Goal: Check status: Check status

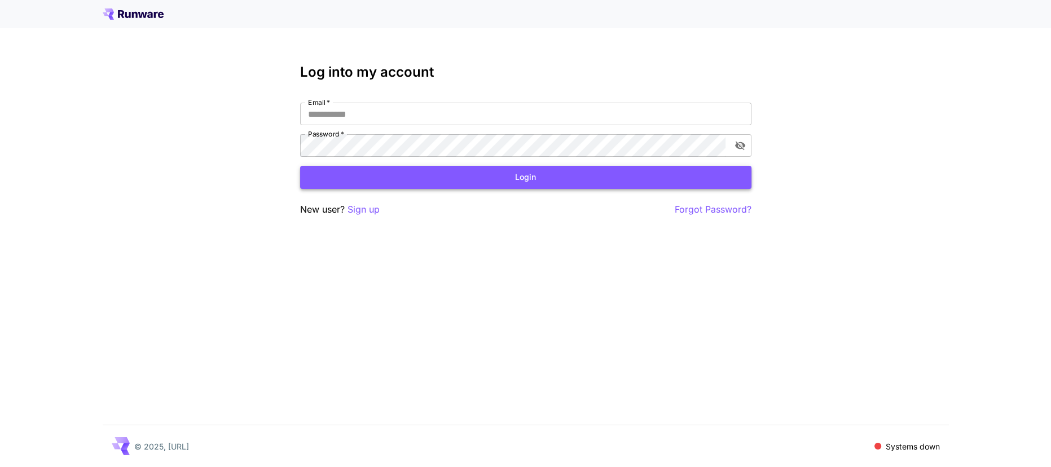
type input "**********"
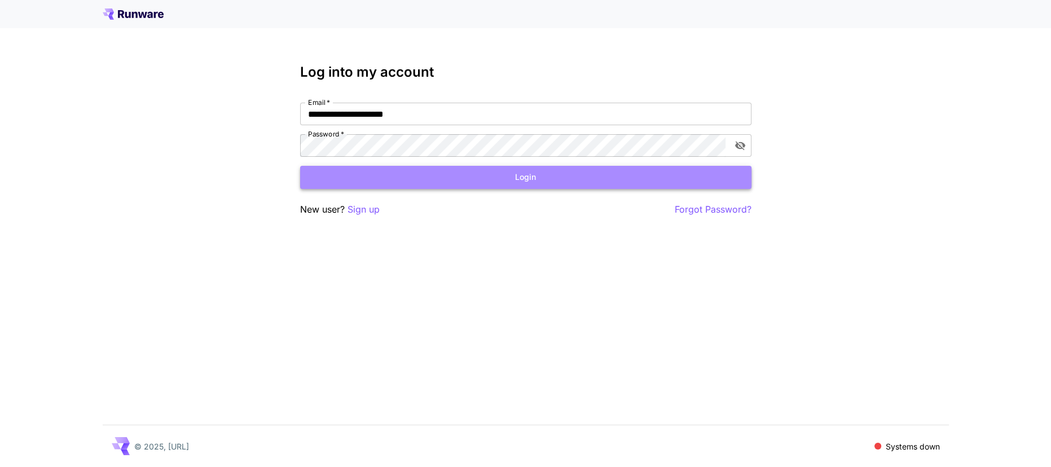
click at [454, 171] on button "Login" at bounding box center [525, 177] width 451 height 23
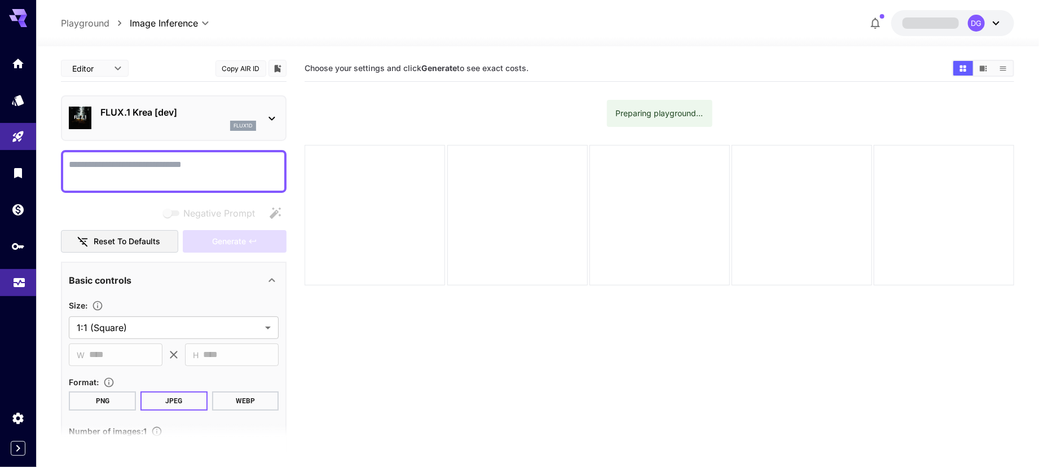
click at [11, 292] on link at bounding box center [18, 283] width 36 height 28
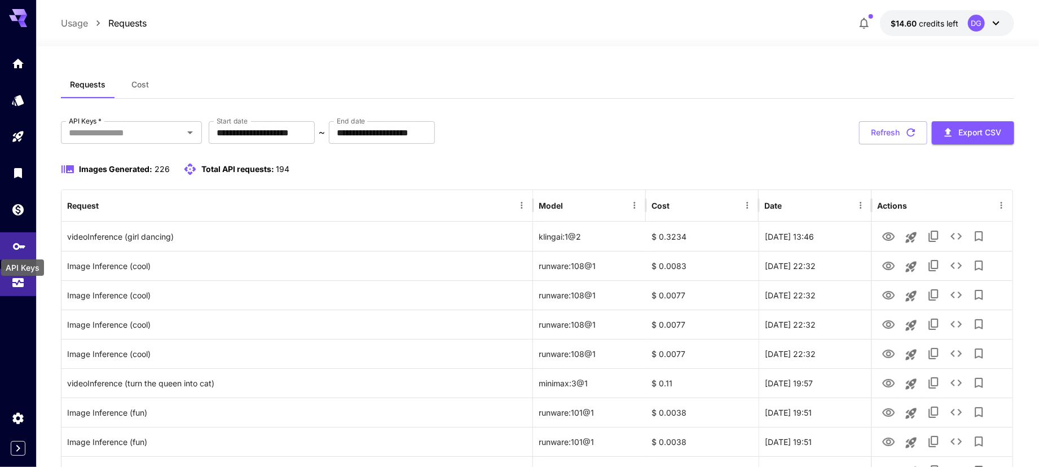
click at [16, 248] on icon "API Keys" at bounding box center [19, 243] width 14 height 14
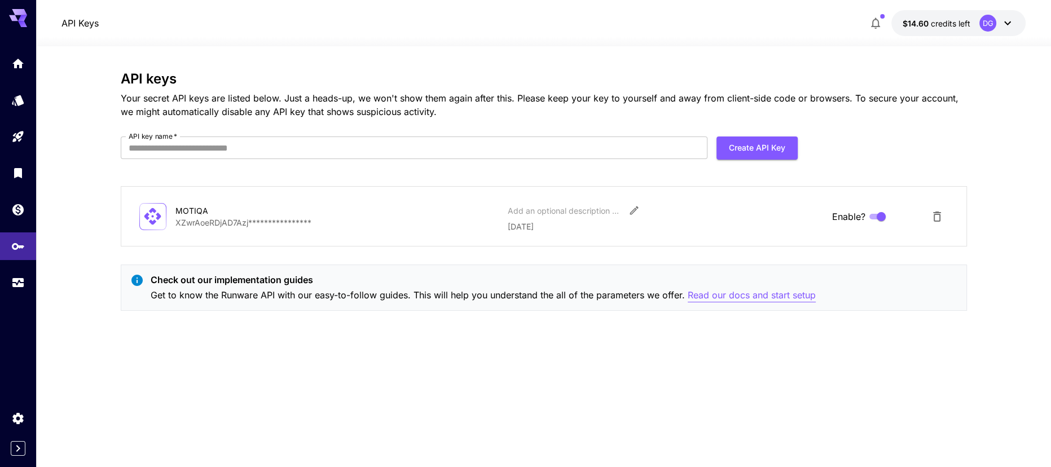
click at [779, 298] on p "Read our docs and start setup" at bounding box center [752, 295] width 128 height 14
click at [19, 285] on icon "Usage" at bounding box center [19, 279] width 14 height 14
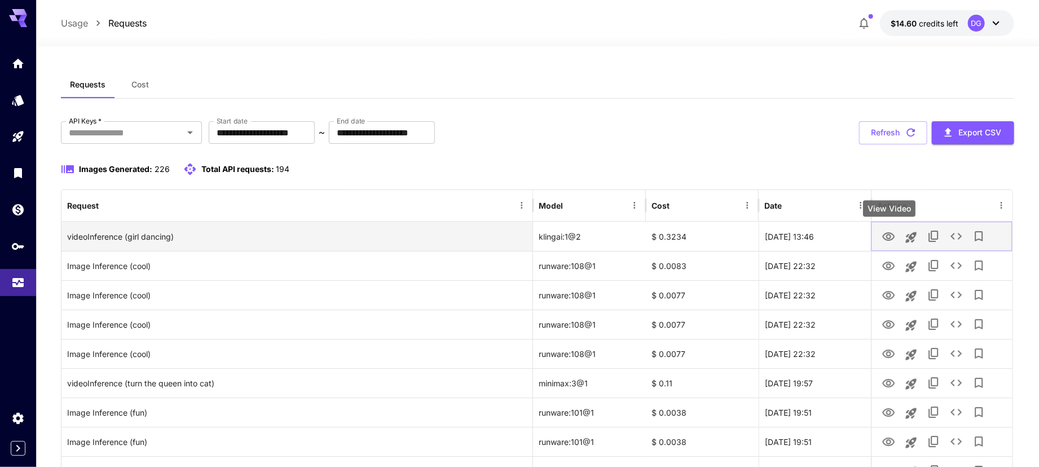
click at [889, 240] on icon "View Video" at bounding box center [889, 236] width 12 height 8
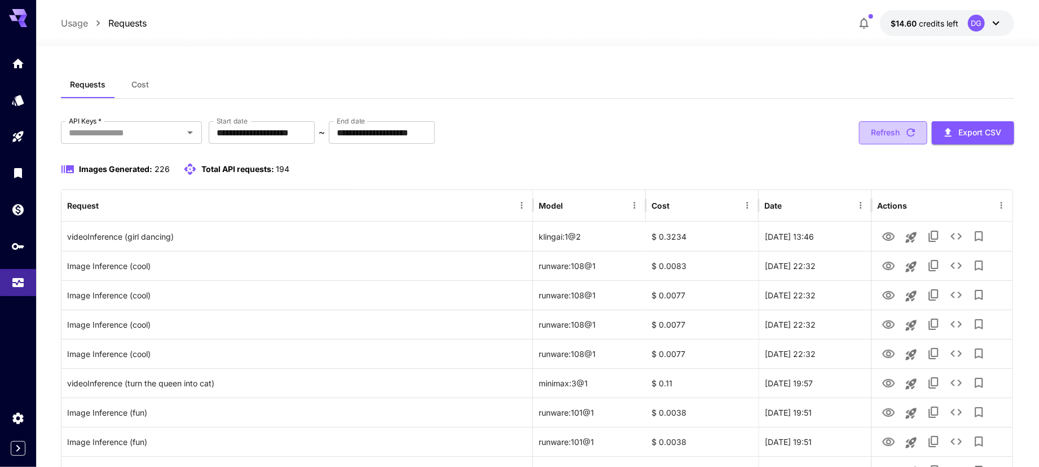
click at [875, 140] on button "Refresh" at bounding box center [893, 132] width 68 height 23
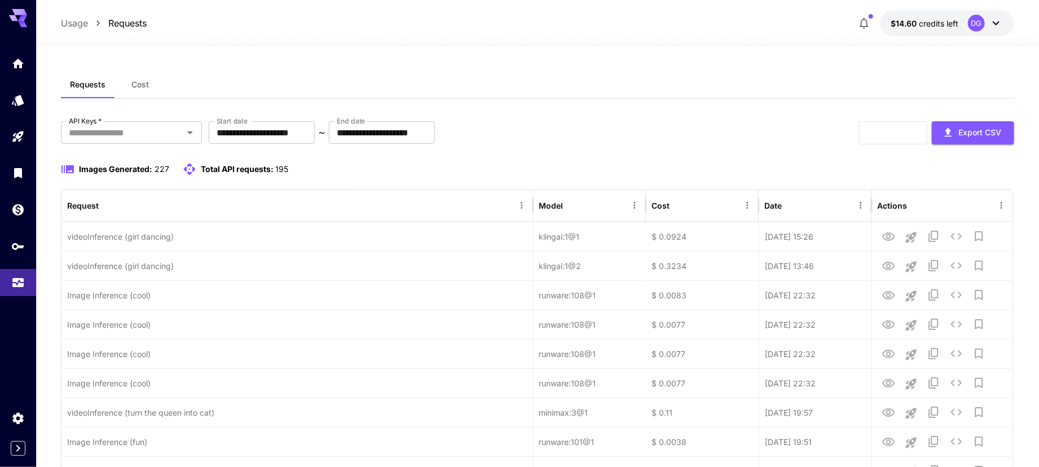
click at [875, 140] on div "Refresh Export CSV" at bounding box center [936, 132] width 155 height 23
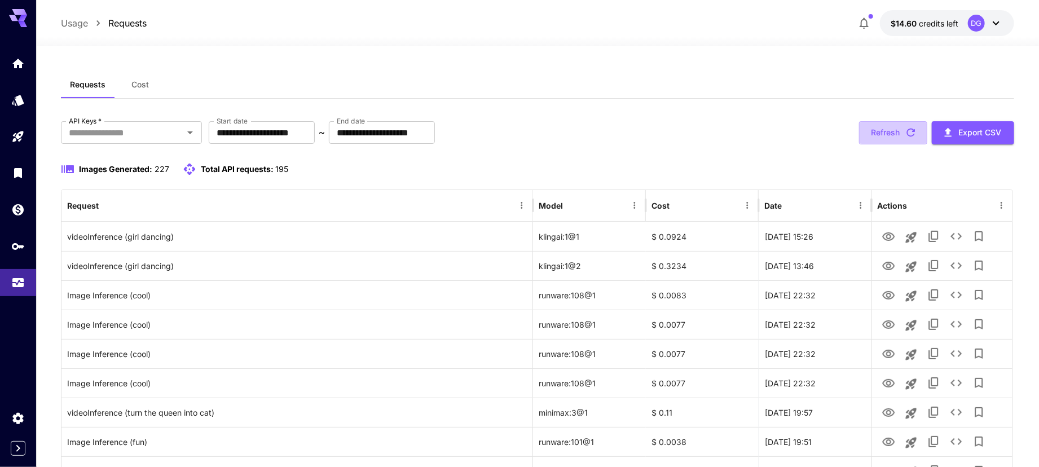
click at [875, 140] on button "Refresh" at bounding box center [893, 132] width 68 height 23
click at [903, 131] on button "Refresh" at bounding box center [893, 132] width 68 height 23
click at [874, 138] on button "Refresh" at bounding box center [893, 132] width 68 height 23
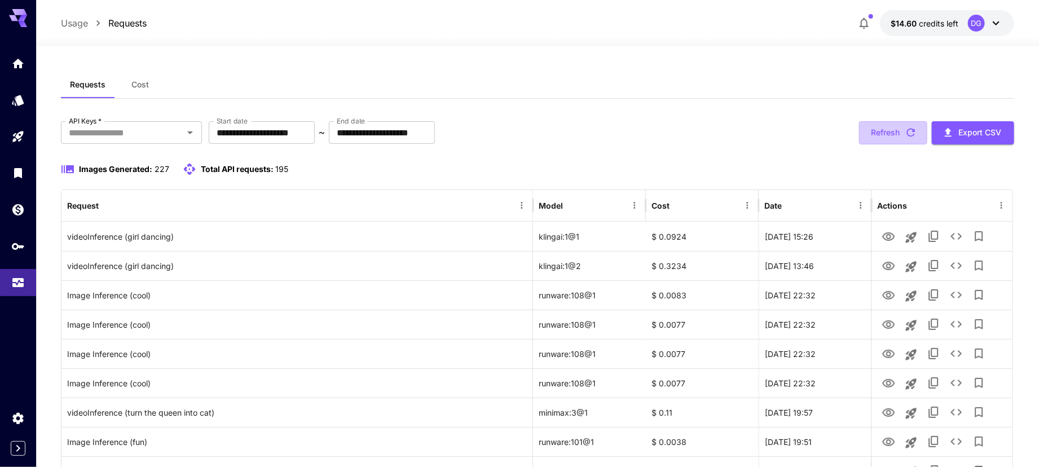
click at [874, 138] on button "Refresh" at bounding box center [893, 132] width 68 height 23
click at [869, 140] on button "Refresh" at bounding box center [893, 132] width 68 height 23
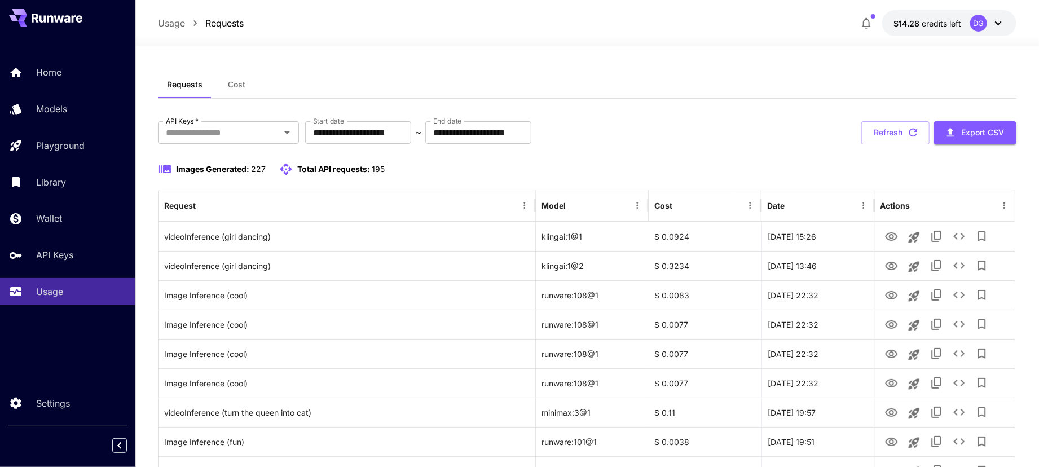
click at [885, 132] on button "Refresh" at bounding box center [895, 132] width 68 height 23
click at [871, 130] on button "Refresh" at bounding box center [895, 132] width 68 height 23
click at [893, 133] on button "Refresh" at bounding box center [895, 132] width 68 height 23
click at [870, 143] on button "Refresh" at bounding box center [895, 132] width 68 height 23
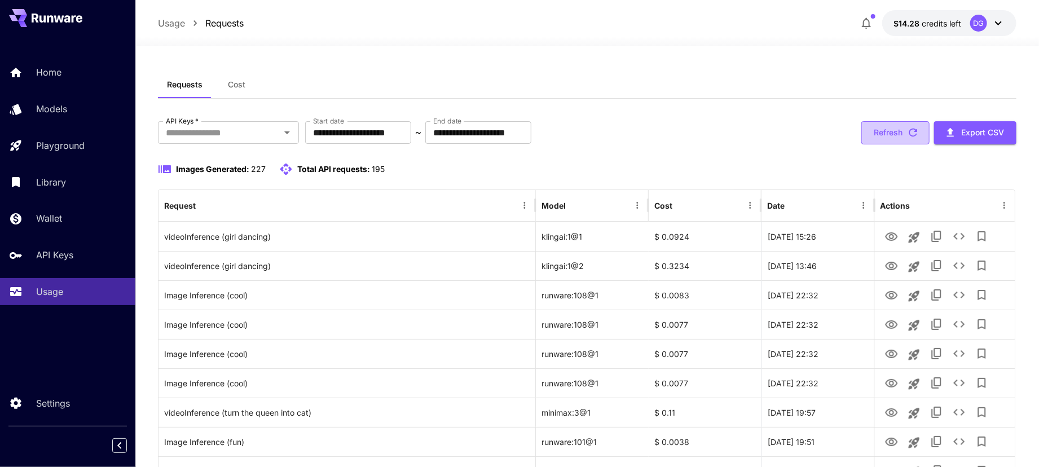
click at [873, 130] on button "Refresh" at bounding box center [895, 132] width 68 height 23
click at [909, 129] on icon "button" at bounding box center [913, 132] width 12 height 12
click at [909, 135] on icon "button" at bounding box center [913, 133] width 8 height 8
click at [907, 138] on icon "button" at bounding box center [913, 132] width 12 height 12
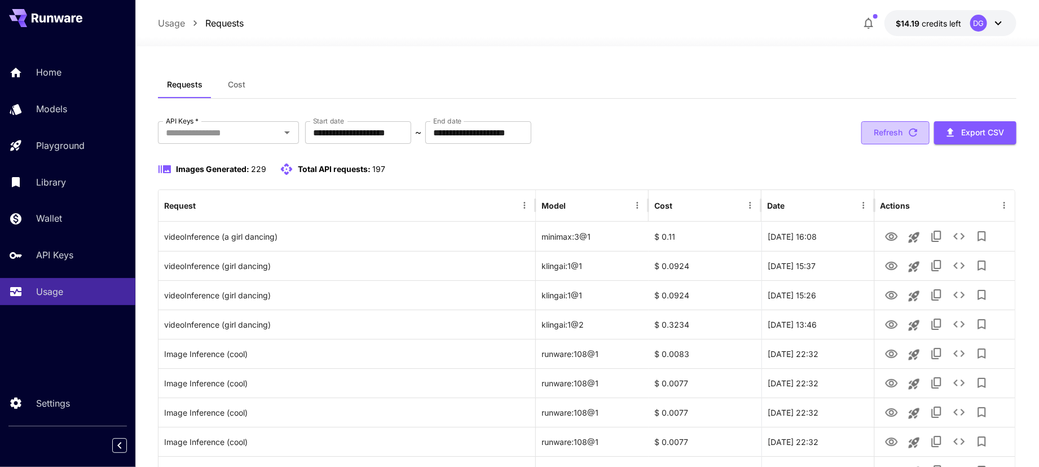
click at [895, 131] on button "Refresh" at bounding box center [895, 132] width 68 height 23
